Goal: Browse casually

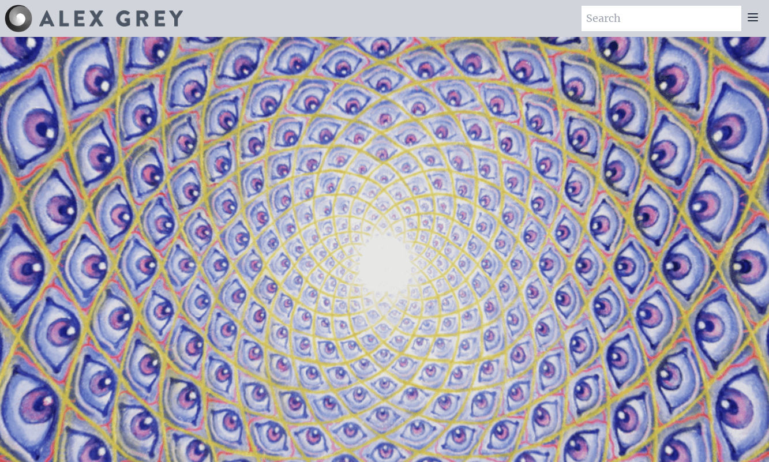
click at [515, 131] on video "Your browser does not support the video tag." at bounding box center [384, 267] width 1153 height 649
